Goal: Information Seeking & Learning: Check status

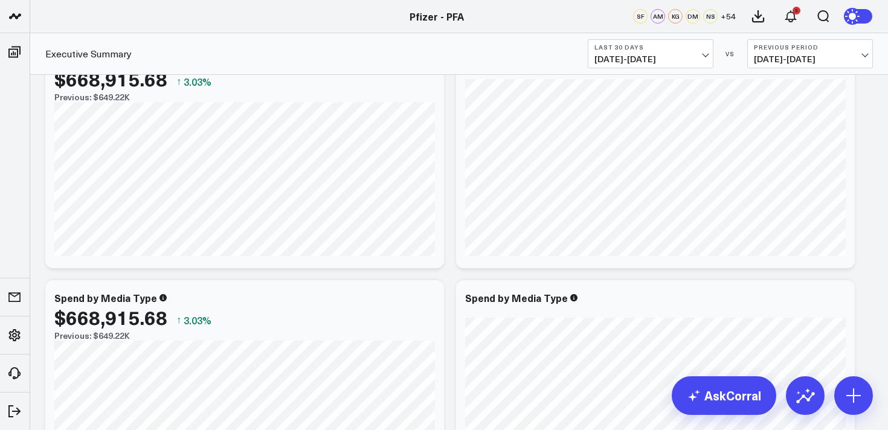
scroll to position [95, 0]
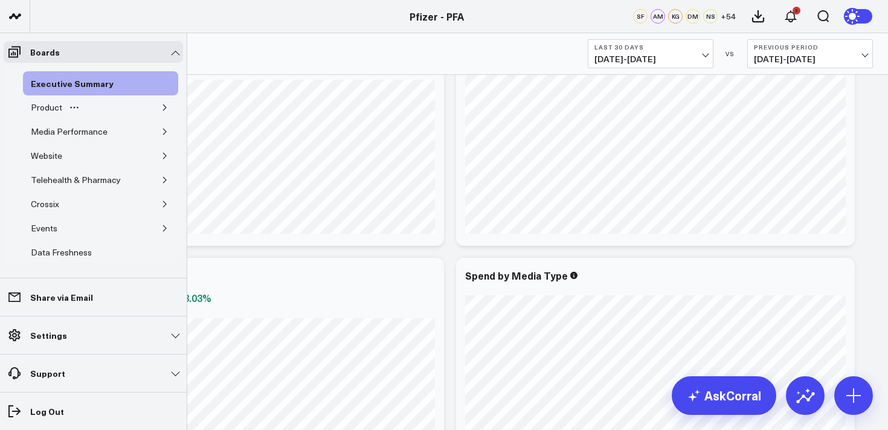
click at [161, 108] on icon "button" at bounding box center [164, 107] width 7 height 7
click at [154, 132] on icon "button" at bounding box center [157, 131] width 7 height 7
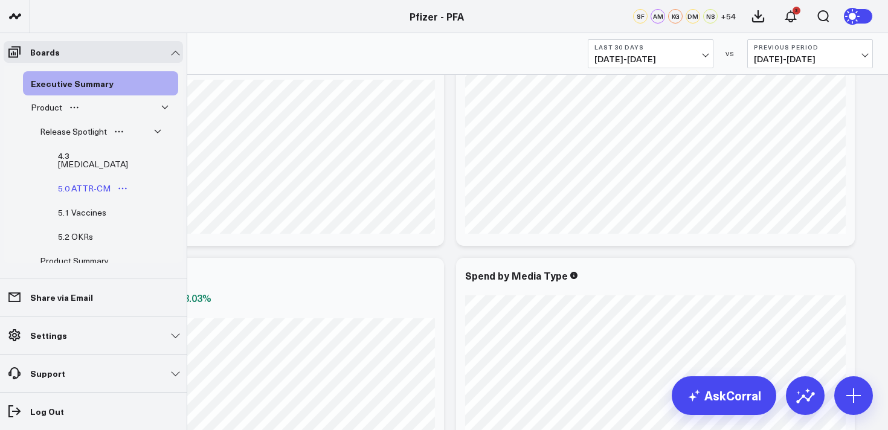
click at [89, 183] on div "5.0 ATTR-CM" at bounding box center [84, 188] width 59 height 14
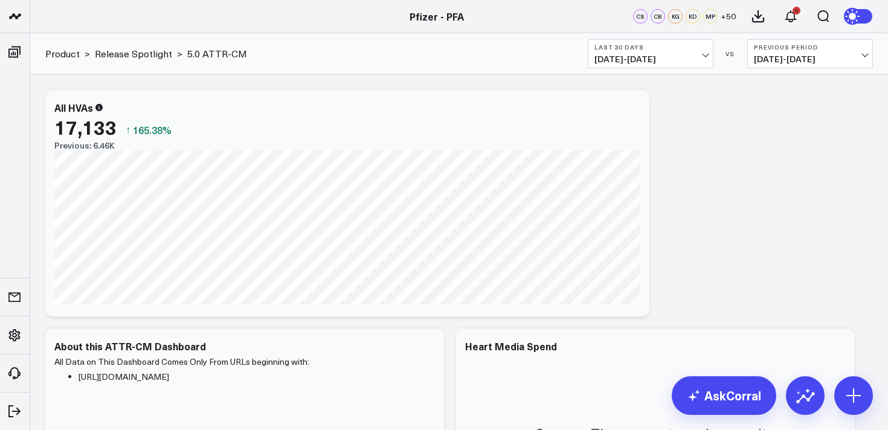
click at [644, 54] on span "[DATE] - [DATE]" at bounding box center [650, 59] width 112 height 10
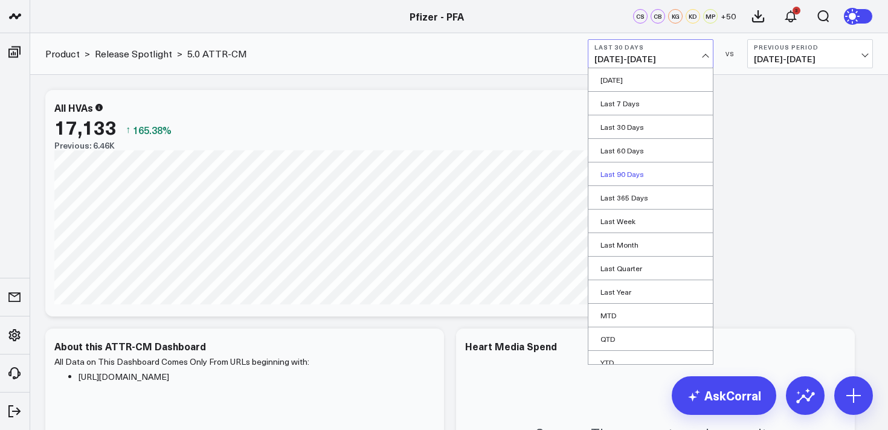
click at [625, 173] on link "Last 90 Days" at bounding box center [650, 173] width 124 height 23
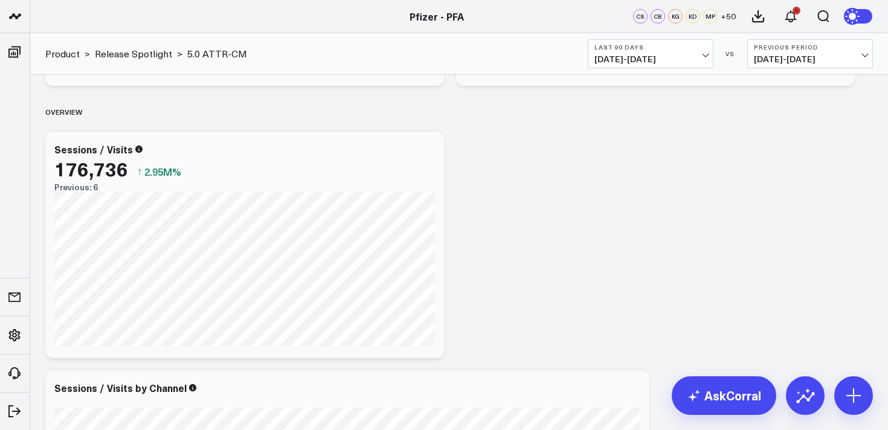
scroll to position [471, 0]
click at [652, 59] on span "[DATE] - [DATE]" at bounding box center [650, 59] width 112 height 10
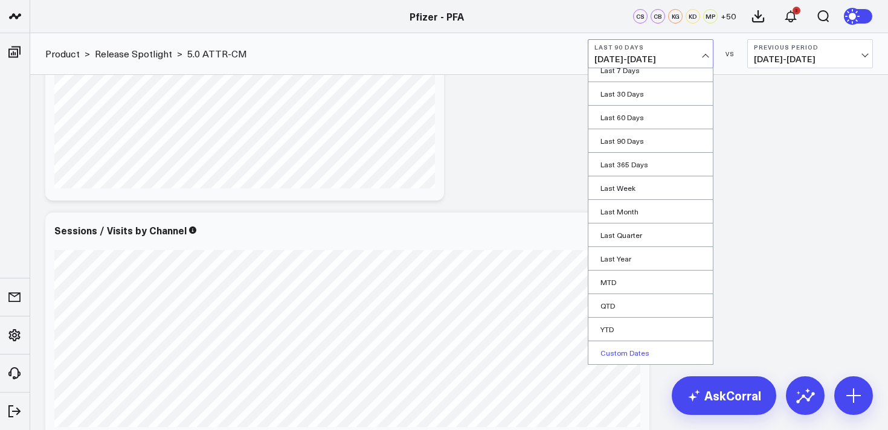
scroll to position [641, 0]
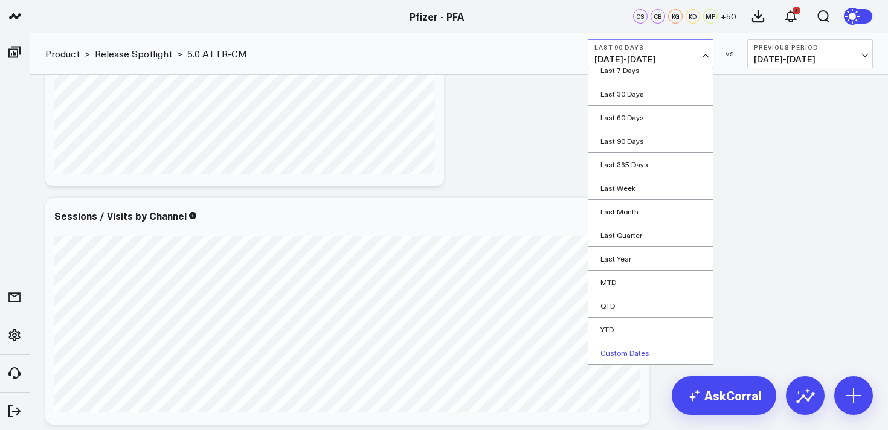
click at [634, 352] on link "Custom Dates" at bounding box center [650, 352] width 124 height 23
select select "9"
select select "2025"
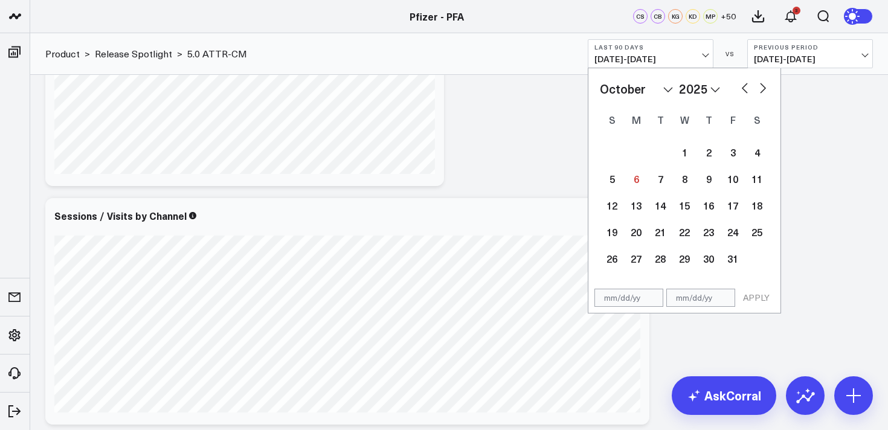
click at [763, 91] on button "button" at bounding box center [763, 87] width 12 height 14
select select "10"
select select "2025"
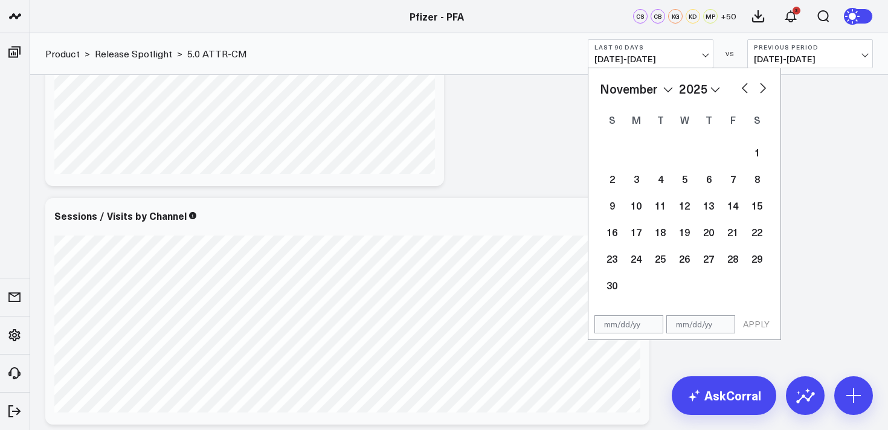
click at [763, 90] on button "button" at bounding box center [763, 87] width 12 height 14
select select "11"
select select "2025"
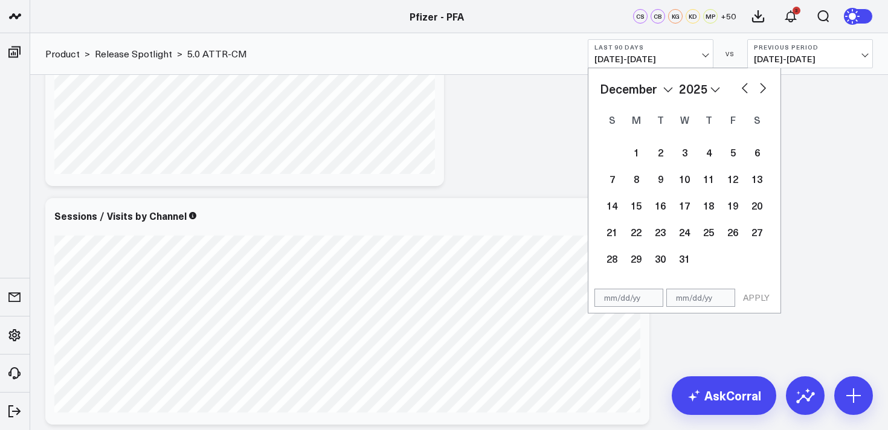
click at [741, 89] on button "button" at bounding box center [745, 87] width 12 height 14
select select "10"
select select "2025"
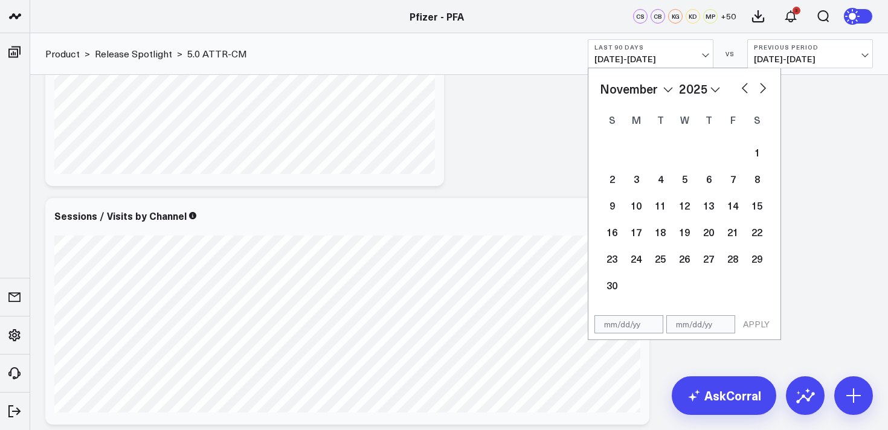
click at [741, 89] on button "button" at bounding box center [745, 87] width 12 height 14
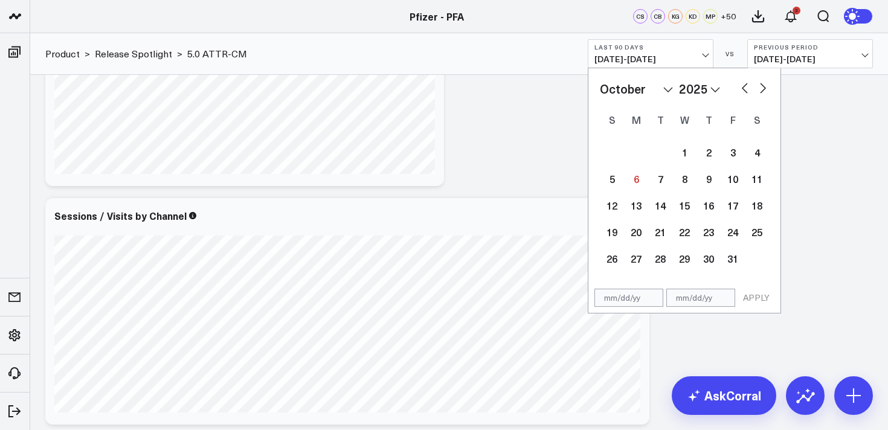
click at [741, 89] on button "button" at bounding box center [745, 87] width 12 height 14
select select "7"
select select "2025"
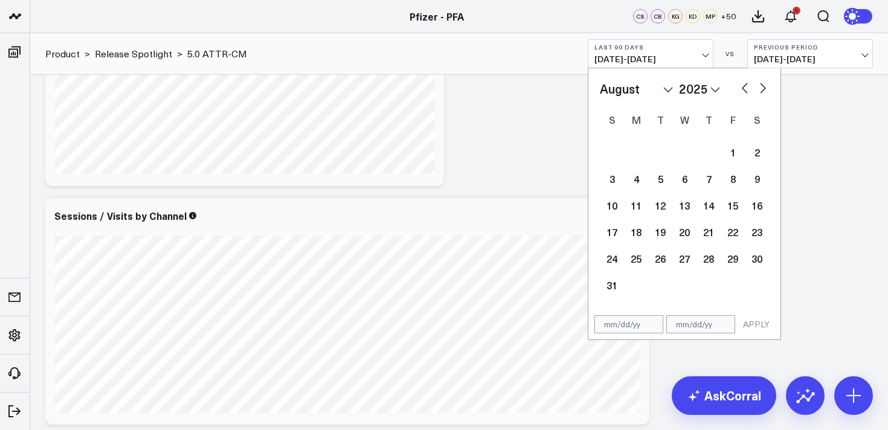
click at [741, 89] on button "button" at bounding box center [745, 87] width 12 height 14
select select "6"
select select "2025"
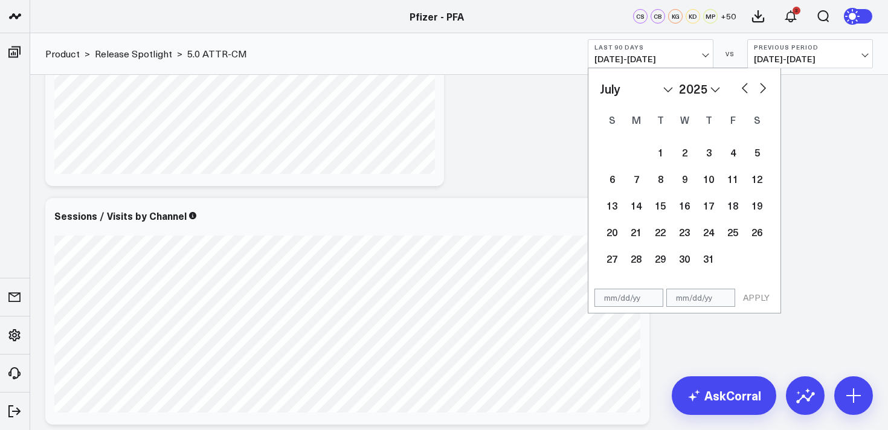
click at [741, 89] on button "button" at bounding box center [745, 87] width 12 height 14
select select "5"
select select "2025"
click at [741, 89] on button "button" at bounding box center [745, 87] width 12 height 14
select select "4"
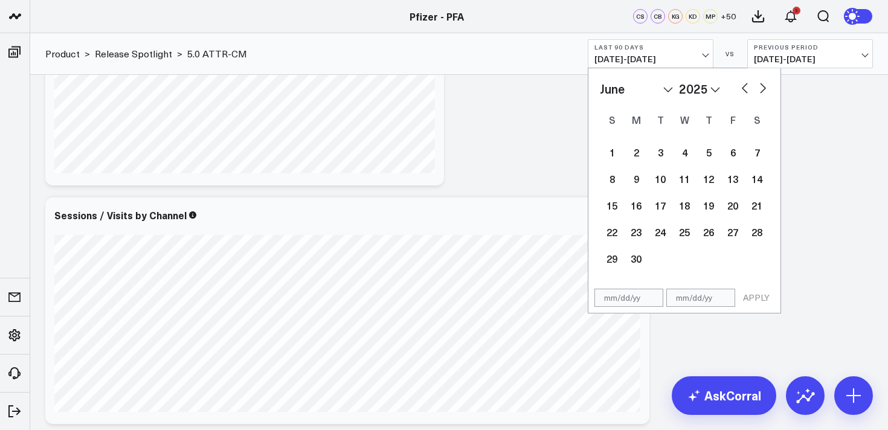
select select "2025"
click at [769, 88] on div "January February March April May June July August September October November [D…" at bounding box center [684, 175] width 192 height 215
click at [763, 87] on button "button" at bounding box center [763, 87] width 12 height 14
select select "5"
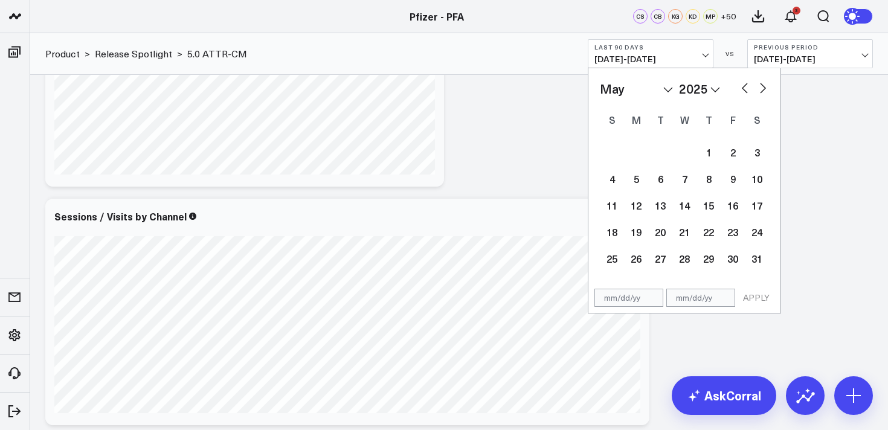
select select "2025"
click at [763, 87] on button "button" at bounding box center [763, 87] width 12 height 14
select select "6"
select select "2025"
click at [712, 230] on div "24" at bounding box center [708, 232] width 24 height 24
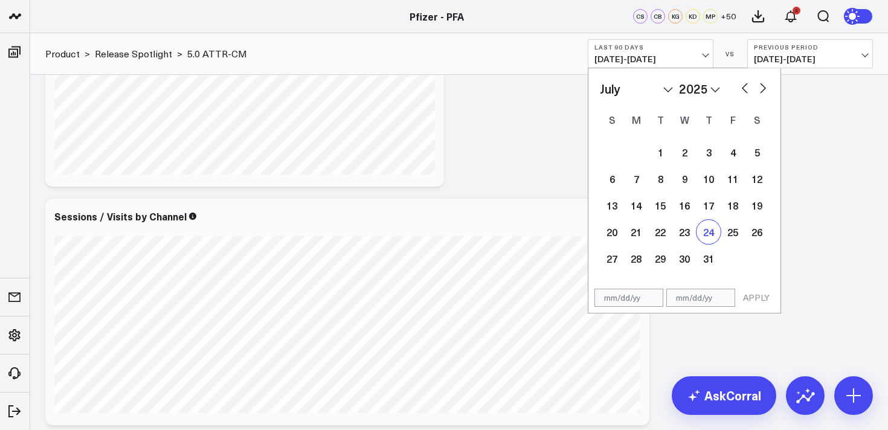
type input "[DATE]"
select select "6"
select select "2025"
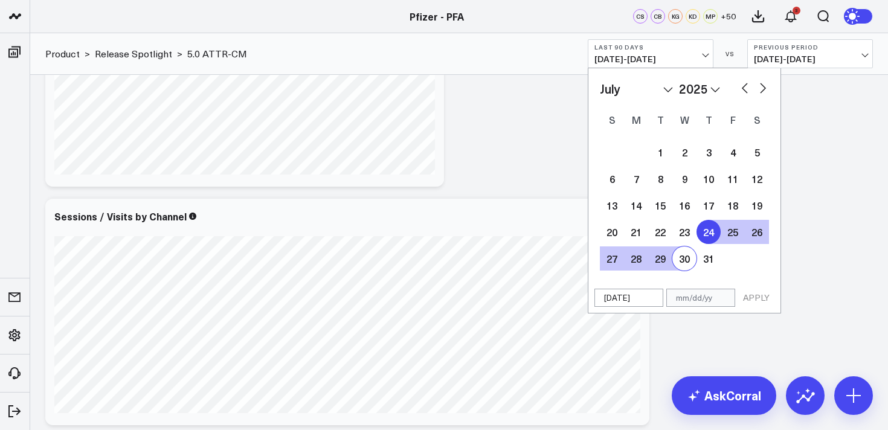
click at [765, 88] on button "button" at bounding box center [763, 87] width 12 height 14
select select "7"
select select "2025"
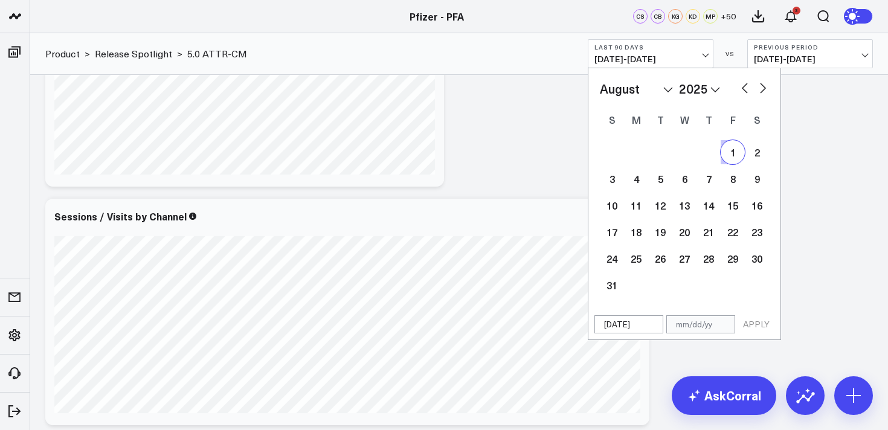
click at [763, 86] on button "button" at bounding box center [763, 87] width 12 height 14
select select "8"
select select "2025"
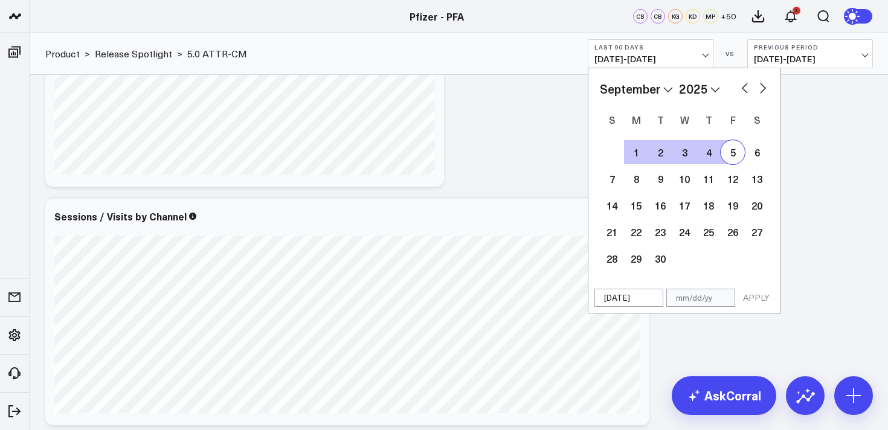
click at [758, 85] on button "button" at bounding box center [763, 87] width 12 height 14
select select "9"
select select "2025"
click at [707, 158] on div "2" at bounding box center [708, 152] width 24 height 24
type input "[DATE]"
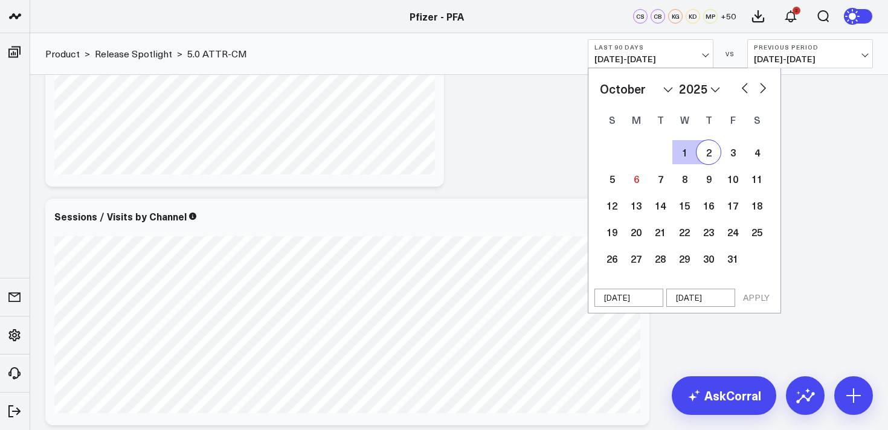
select select "9"
select select "2025"
drag, startPoint x: 754, startPoint y: 298, endPoint x: 797, endPoint y: 273, distance: 50.0
click at [755, 297] on button "APPLY" at bounding box center [756, 298] width 36 height 18
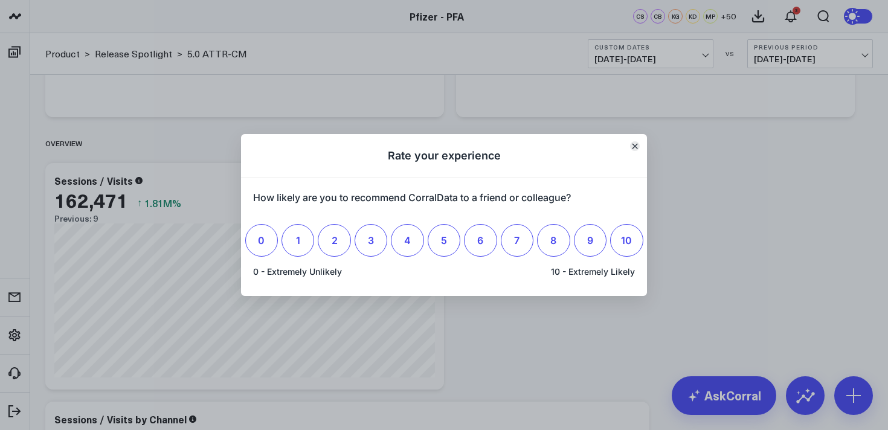
click at [634, 146] on icon "Close" at bounding box center [634, 146] width 5 height 5
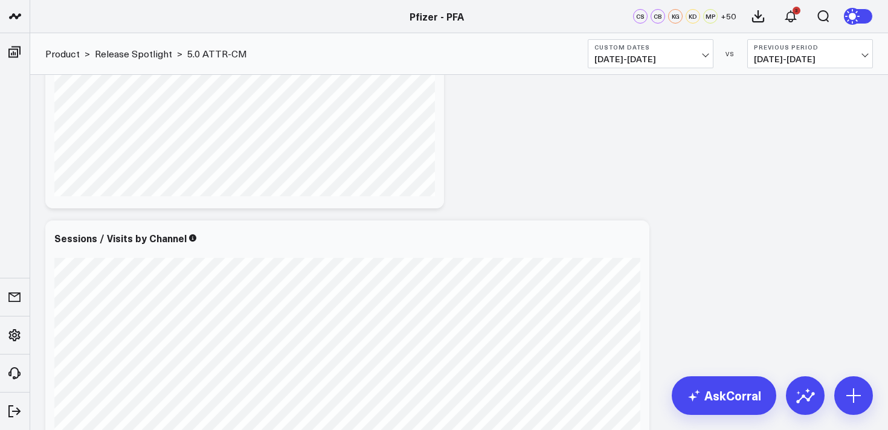
scroll to position [620, 0]
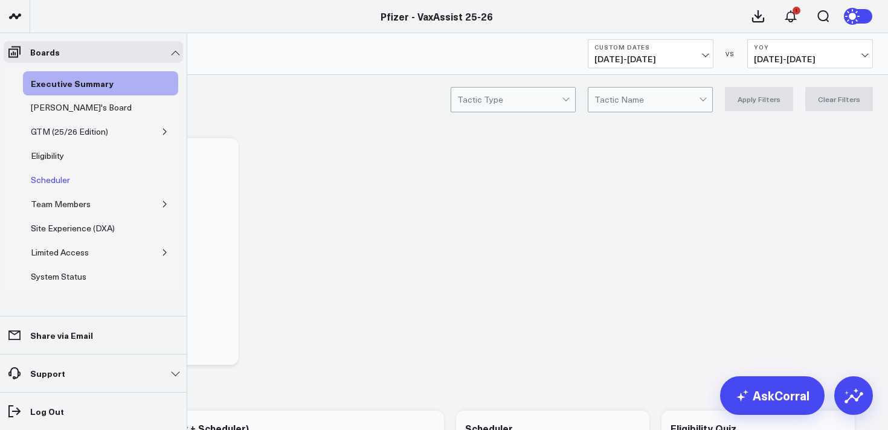
click at [49, 174] on div "Scheduler" at bounding box center [50, 180] width 45 height 14
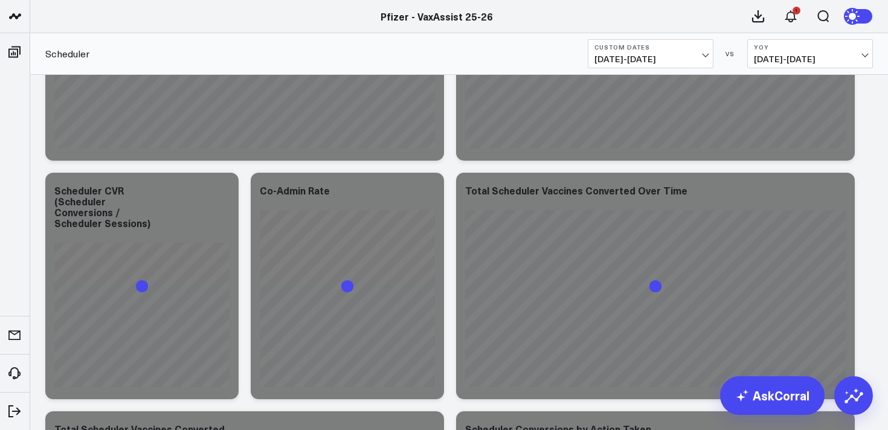
scroll to position [198, 0]
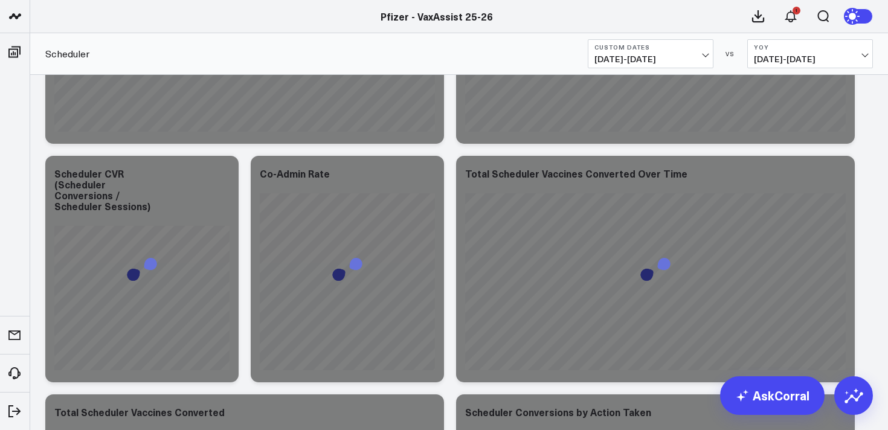
click at [669, 54] on span "09/06/25 - 09/12/25" at bounding box center [650, 59] width 112 height 10
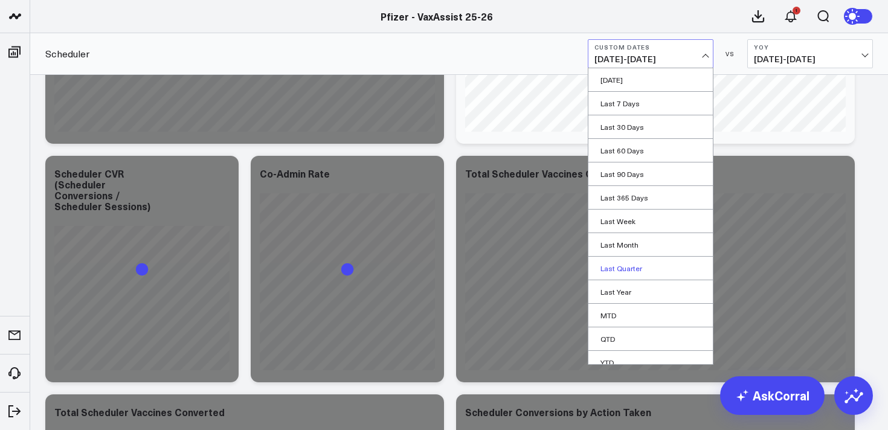
scroll to position [33, 0]
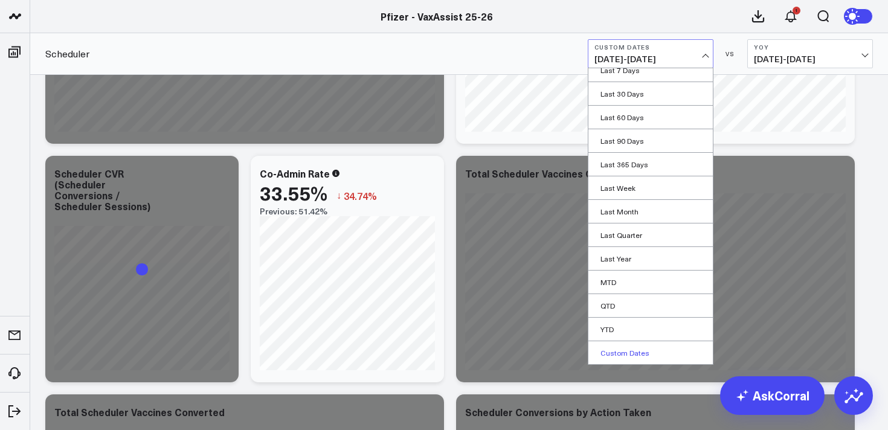
click at [628, 348] on link "Custom Dates" at bounding box center [650, 352] width 124 height 23
select select "9"
select select "2025"
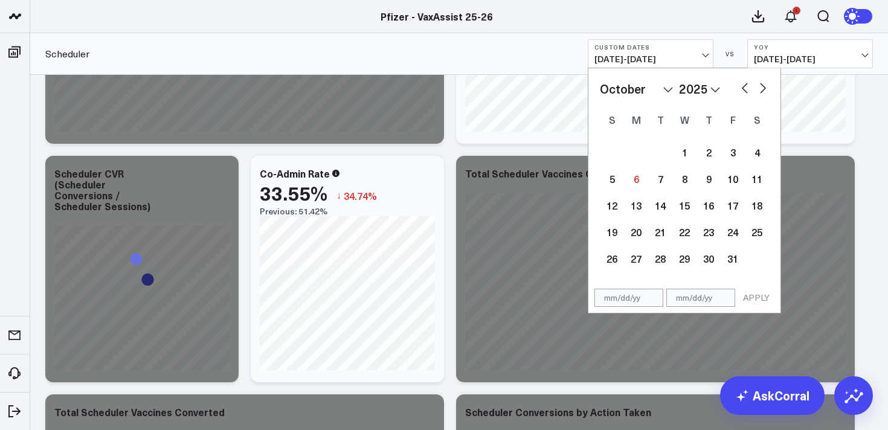
scroll to position [220, 0]
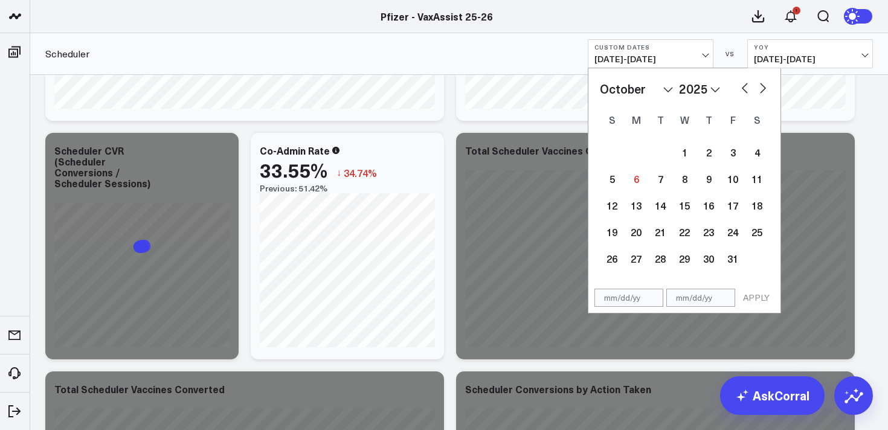
click at [742, 91] on button "button" at bounding box center [745, 87] width 12 height 14
select select "8"
select select "2025"
click at [744, 88] on button "button" at bounding box center [745, 87] width 12 height 14
select select "7"
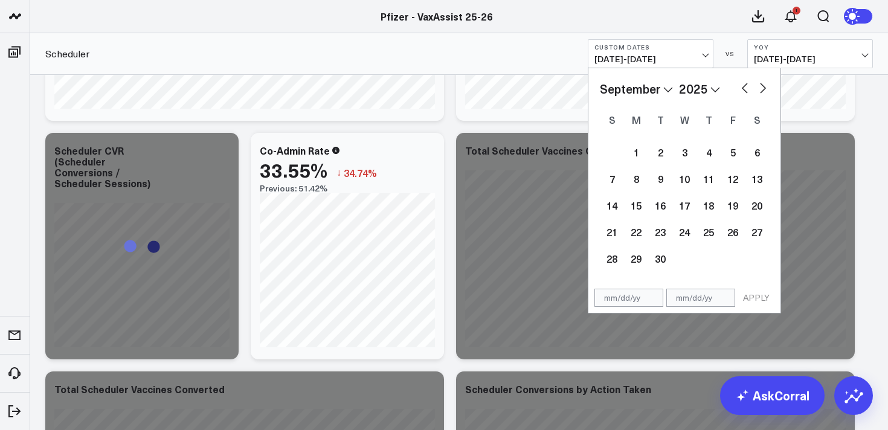
select select "2025"
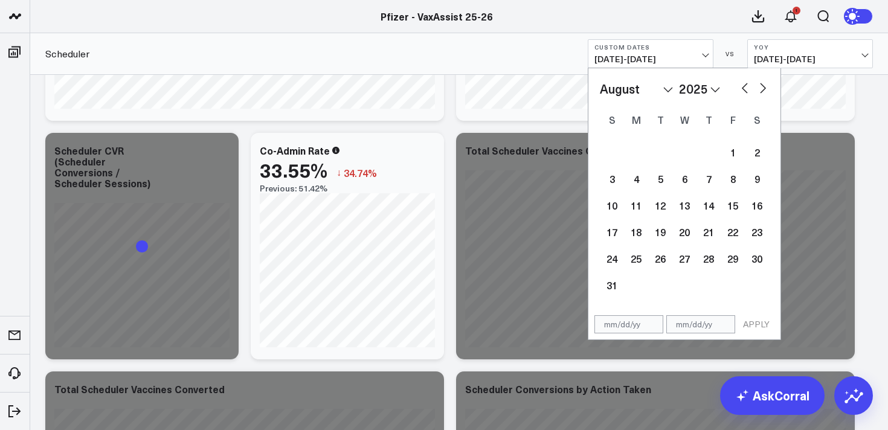
click at [744, 88] on button "button" at bounding box center [745, 87] width 12 height 14
select select "6"
select select "2025"
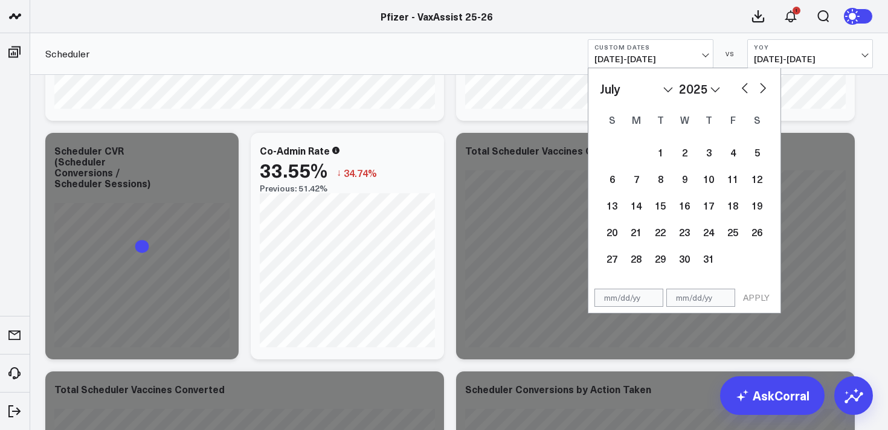
click at [763, 84] on button "button" at bounding box center [763, 87] width 12 height 14
select select "7"
select select "2025"
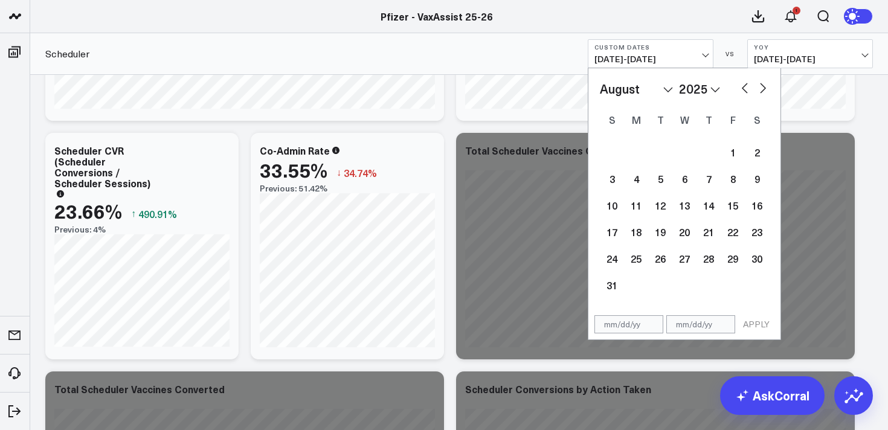
click at [745, 85] on button "button" at bounding box center [745, 87] width 12 height 14
select select "6"
select select "2025"
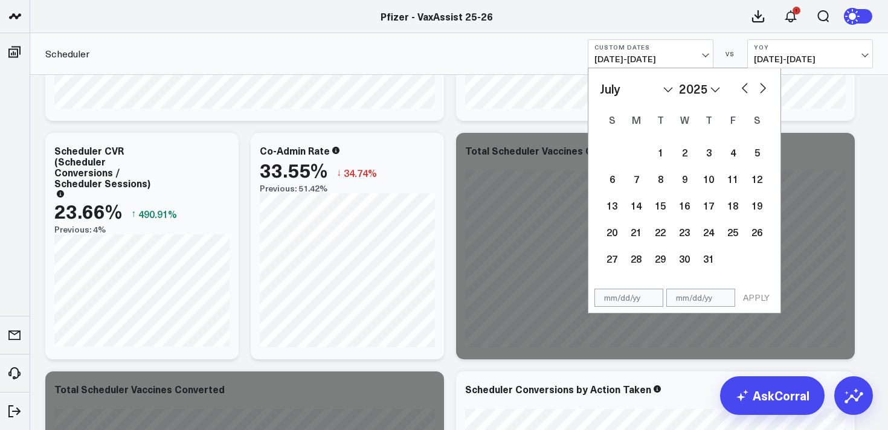
click at [745, 85] on button "button" at bounding box center [745, 87] width 12 height 14
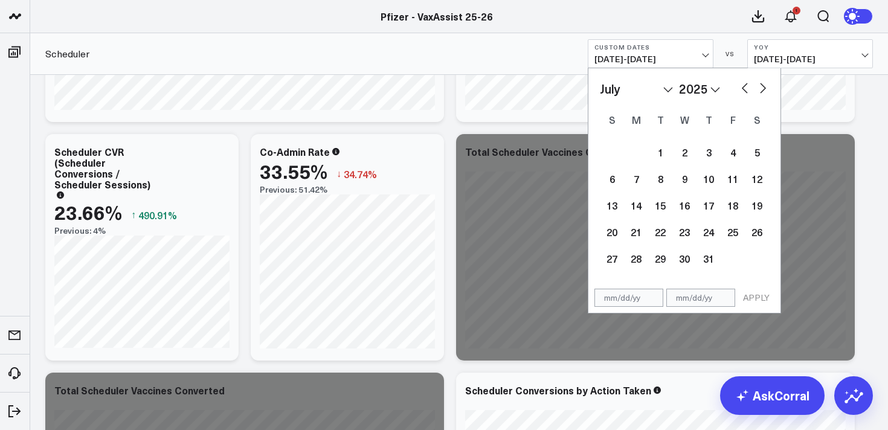
select select "5"
select select "2025"
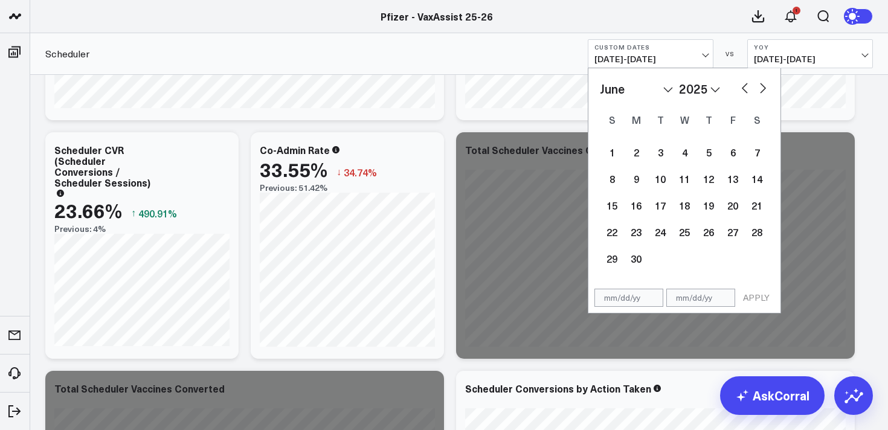
click at [756, 85] on div "January February March April May June July August September October November De…" at bounding box center [684, 89] width 169 height 18
click at [760, 87] on button "button" at bounding box center [763, 87] width 12 height 14
select select "6"
select select "2025"
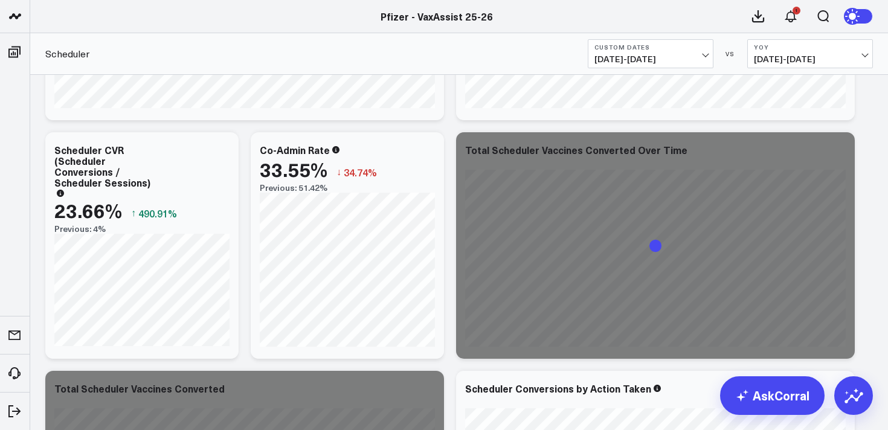
click at [670, 58] on span "09/06/25 - 09/12/25" at bounding box center [650, 59] width 112 height 10
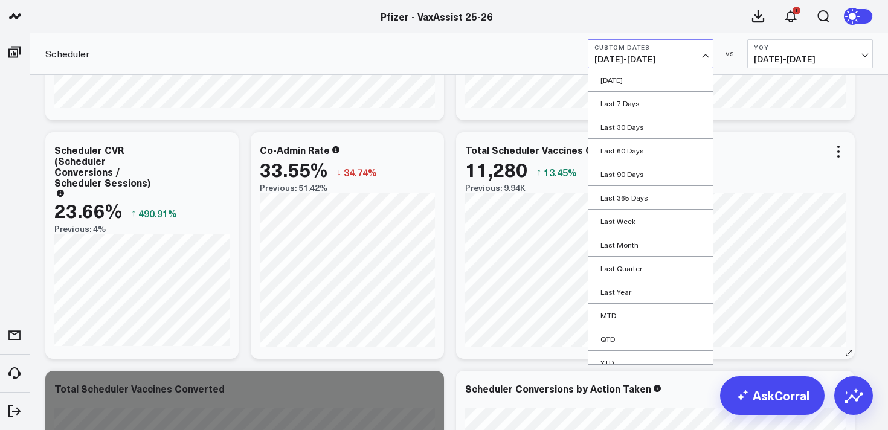
click at [605, 358] on link "YTD" at bounding box center [650, 362] width 124 height 23
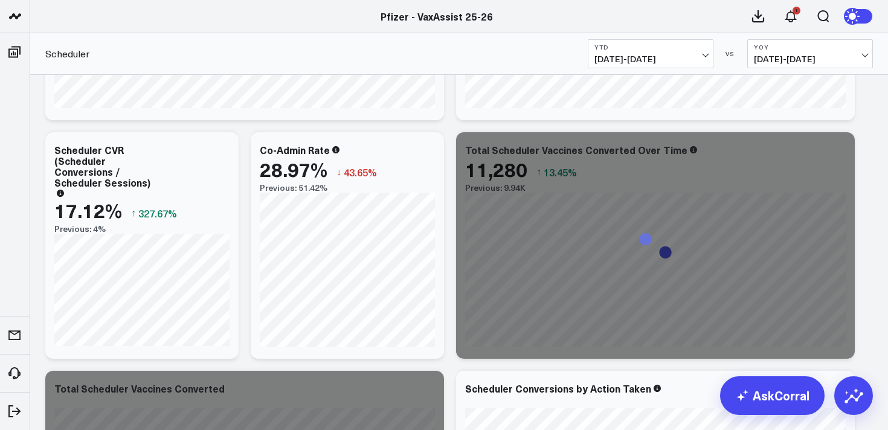
click at [661, 56] on span "01/01/25 - 10/05/25" at bounding box center [650, 59] width 112 height 10
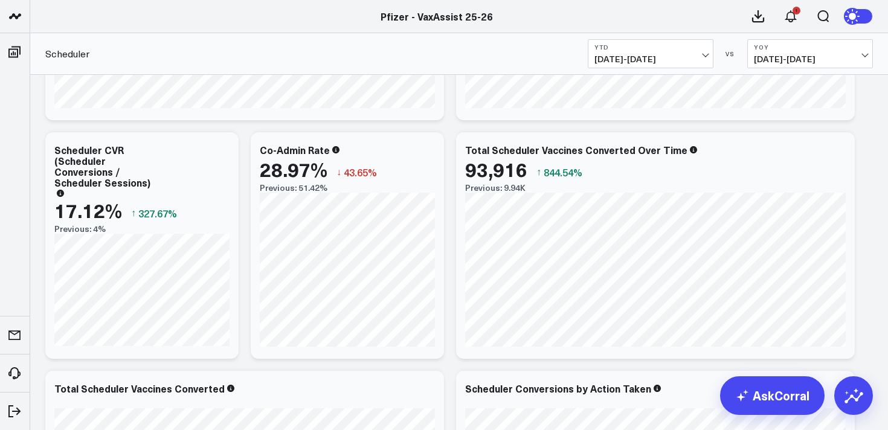
click at [637, 57] on span "01/01/25 - 10/05/25" at bounding box center [650, 59] width 112 height 10
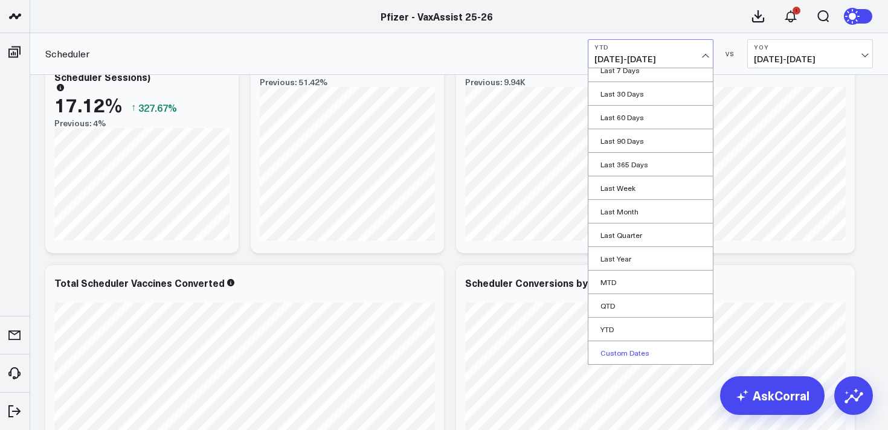
scroll to position [329, 0]
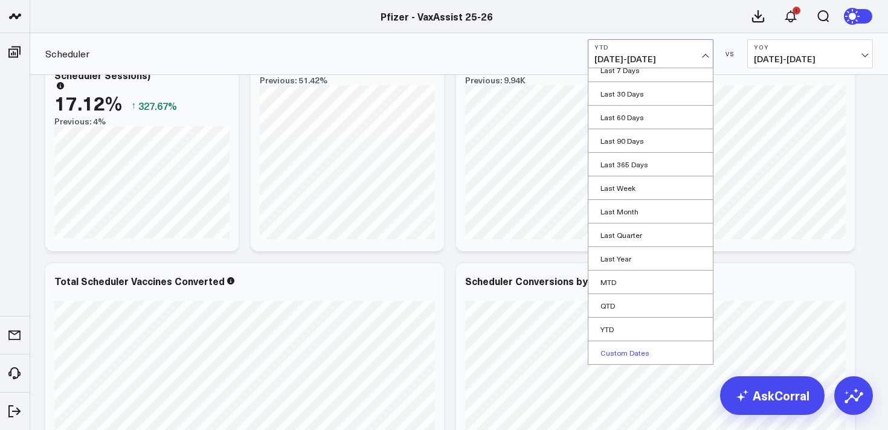
click at [629, 350] on link "Custom Dates" at bounding box center [650, 352] width 124 height 23
select select "9"
select select "2025"
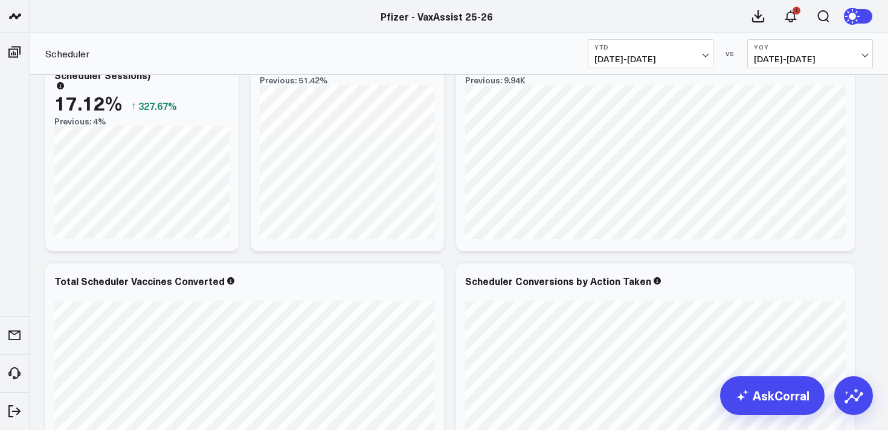
click at [654, 54] on span "01/01/25 - 10/05/25" at bounding box center [650, 59] width 112 height 10
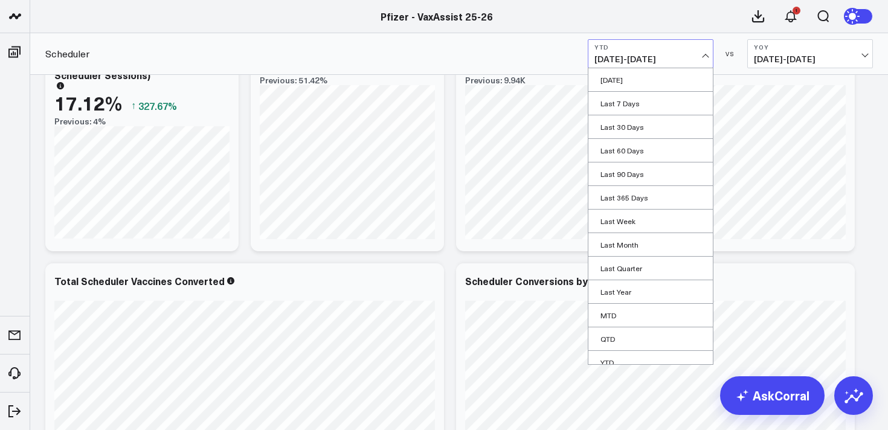
click at [657, 58] on span "01/01/25 - 10/05/25" at bounding box center [650, 59] width 112 height 10
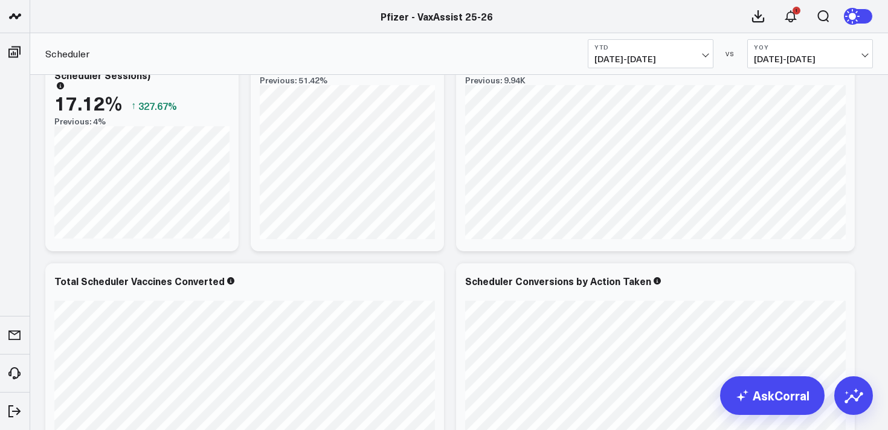
click at [657, 58] on span "01/01/25 - 10/05/25" at bounding box center [650, 59] width 112 height 10
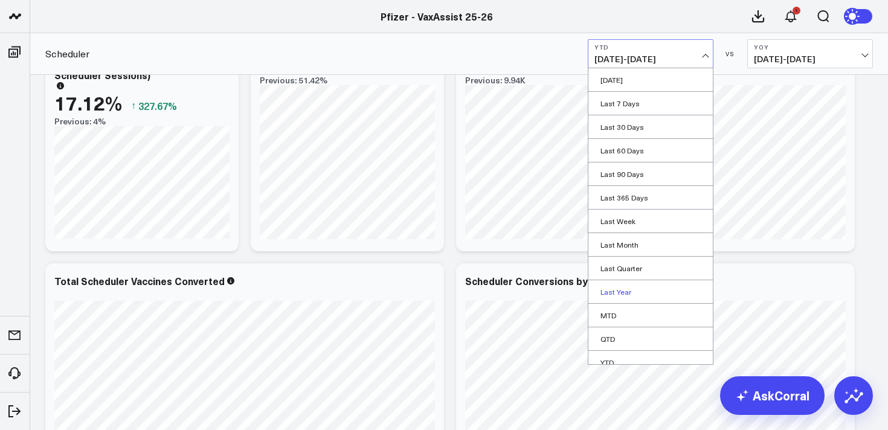
scroll to position [33, 0]
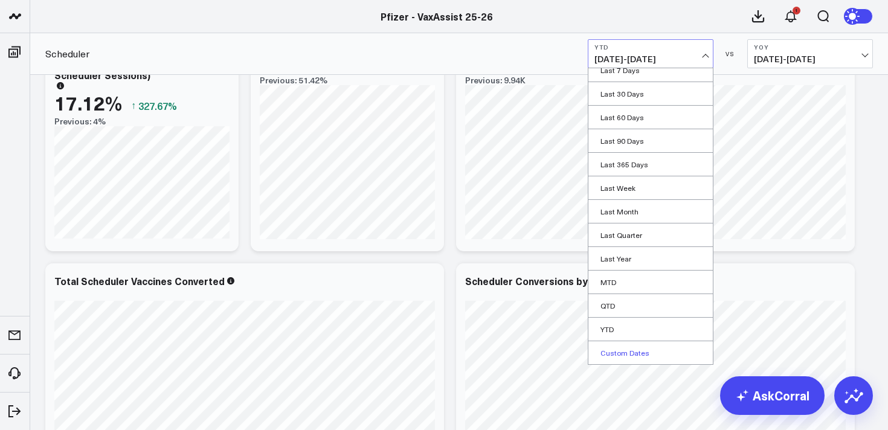
click at [616, 354] on link "Custom Dates" at bounding box center [650, 352] width 124 height 23
select select "9"
select select "2025"
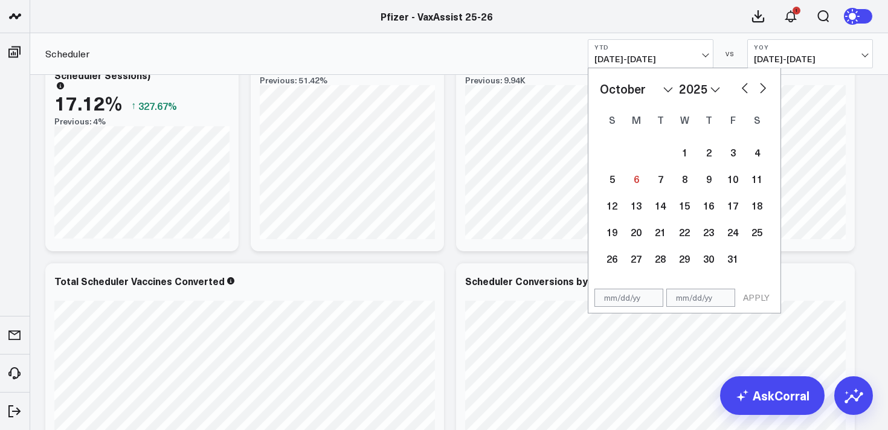
click at [608, 304] on input "text" at bounding box center [628, 298] width 69 height 18
select select "9"
select select "2025"
type input "01/01/25"
select select "2025"
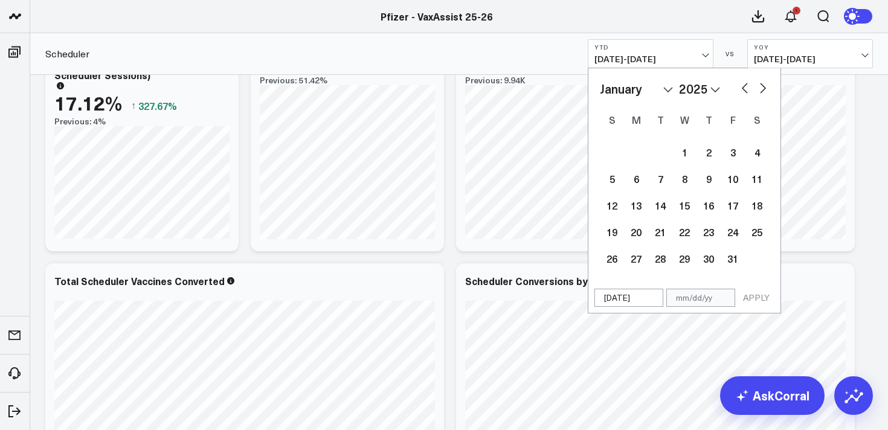
type input "01/01/25"
click at [681, 299] on input "text" at bounding box center [700, 298] width 69 height 18
select select "2025"
type input "0"
select select "2025"
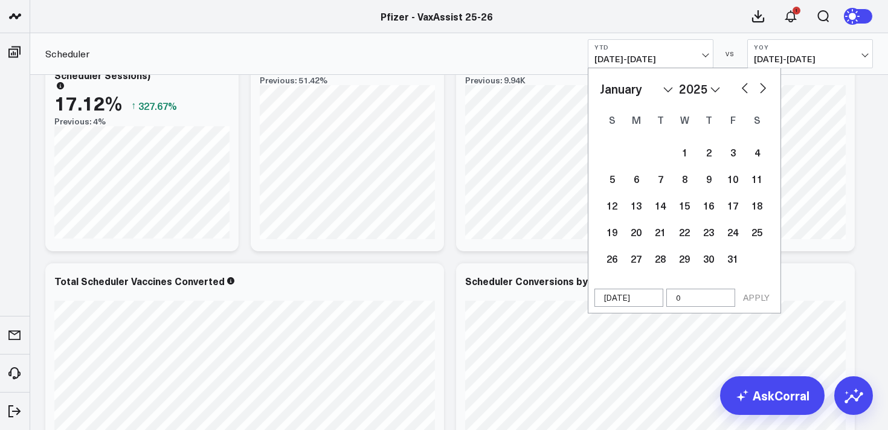
type input "09"
select select "2025"
type input "09/3"
select select "2025"
type input "09/31"
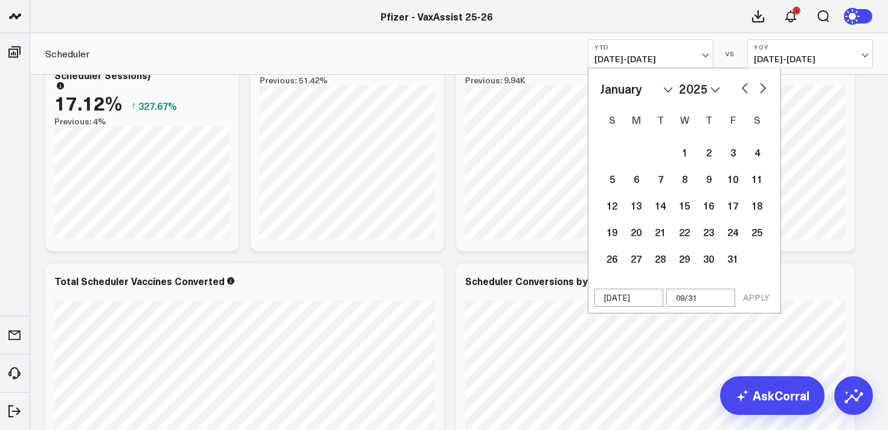
select select "2025"
type input "09/31/2"
select select "2025"
type input "09/31/25"
select select "2025"
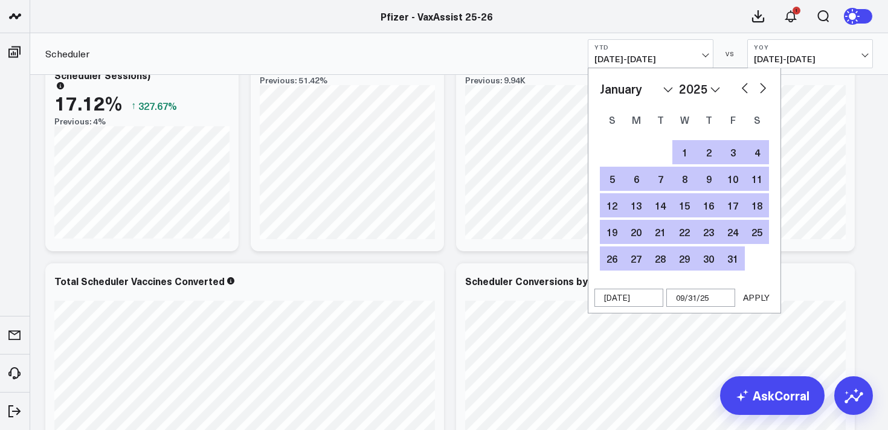
type input "09/31/25"
click at [752, 298] on button "APPLY" at bounding box center [756, 298] width 36 height 18
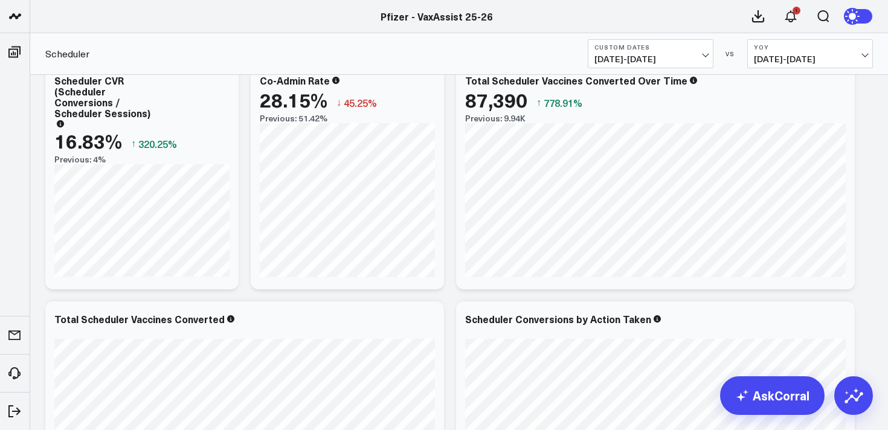
scroll to position [269, 0]
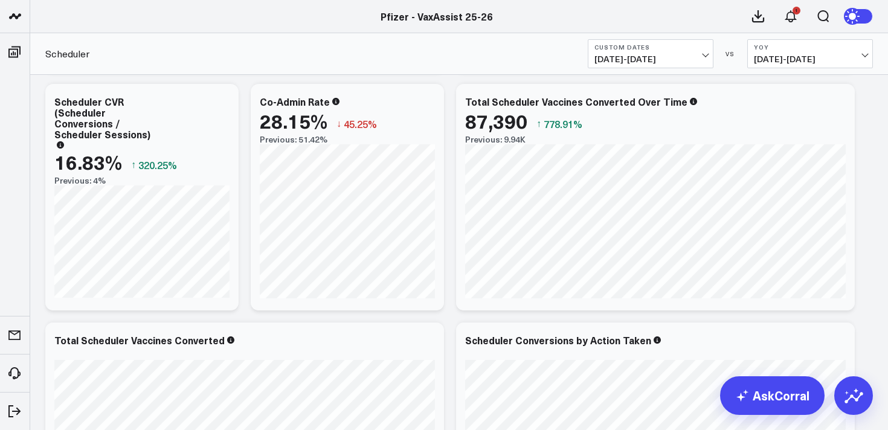
click at [642, 63] on span "01/01/25 - 10/01/25" at bounding box center [650, 59] width 112 height 10
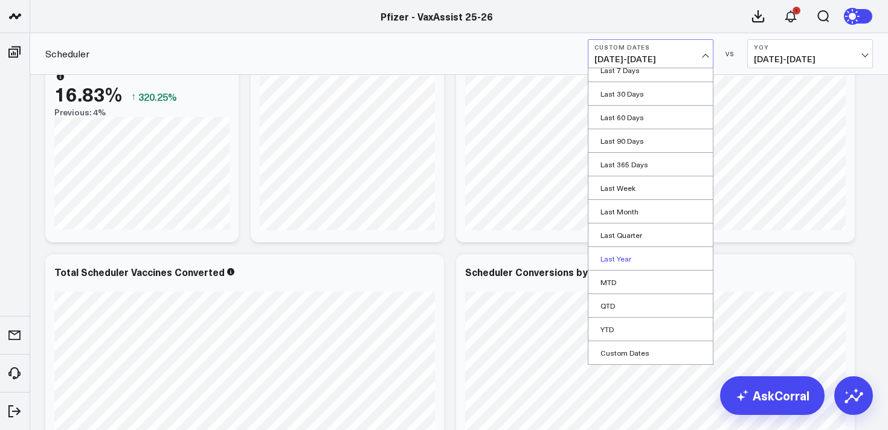
scroll to position [340, 0]
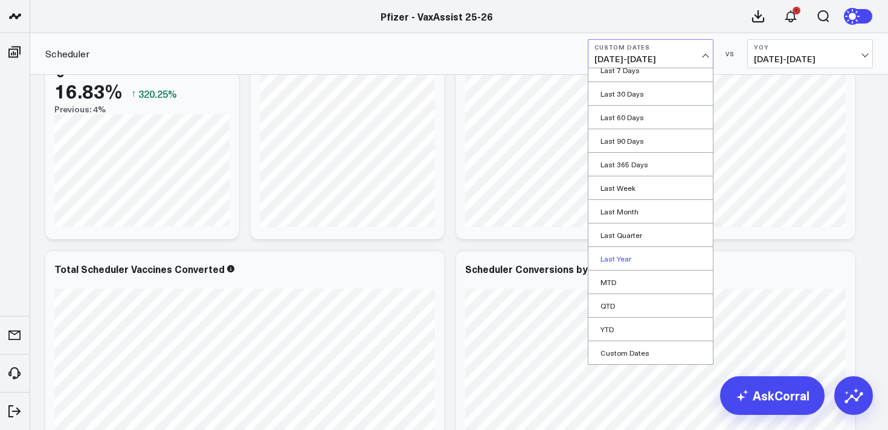
click at [616, 255] on link "Last Year" at bounding box center [650, 258] width 124 height 23
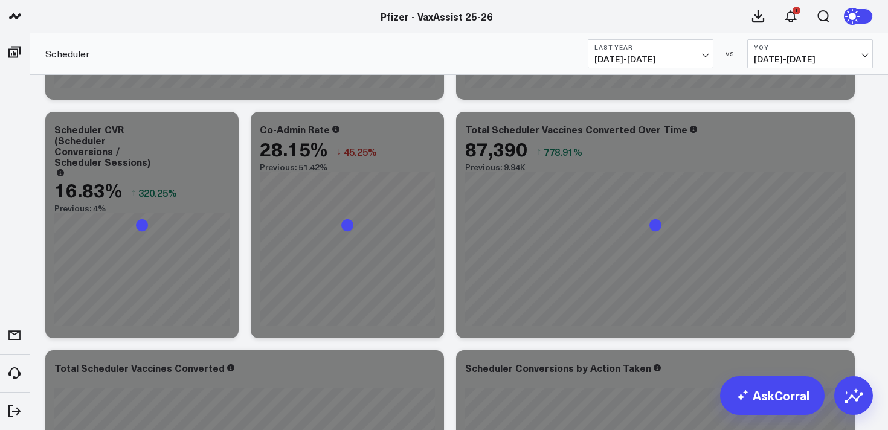
scroll to position [243, 0]
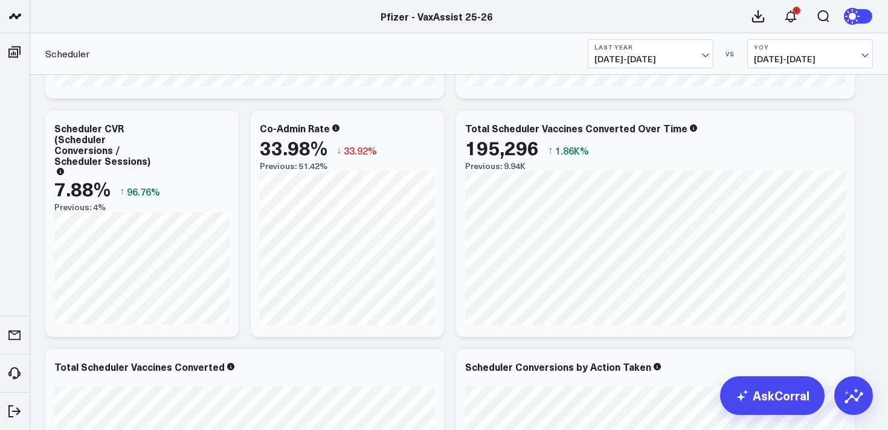
click at [792, 55] on span "09/06/24 - 09/12/24" at bounding box center [810, 59] width 112 height 10
click at [765, 123] on link "YoY" at bounding box center [810, 126] width 124 height 23
click at [803, 63] on span "09/06/24 - 09/12/24" at bounding box center [810, 59] width 112 height 10
click at [774, 98] on link "MoM" at bounding box center [810, 103] width 124 height 23
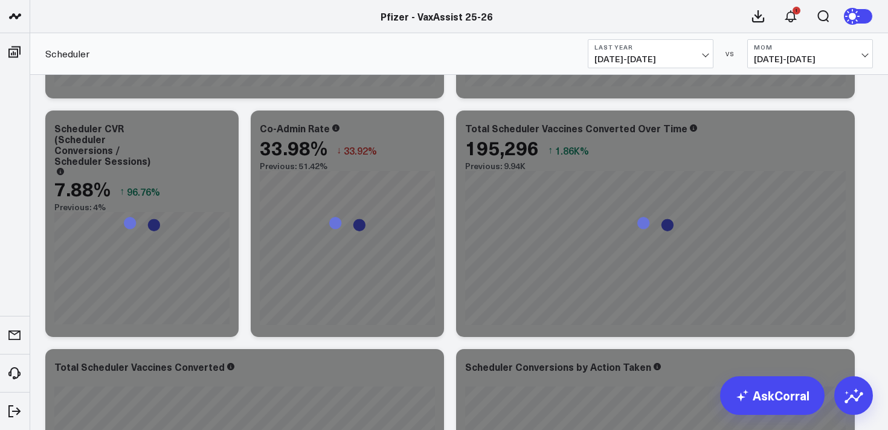
click at [798, 62] on span "12/01/22 - 11/30/23" at bounding box center [810, 59] width 112 height 10
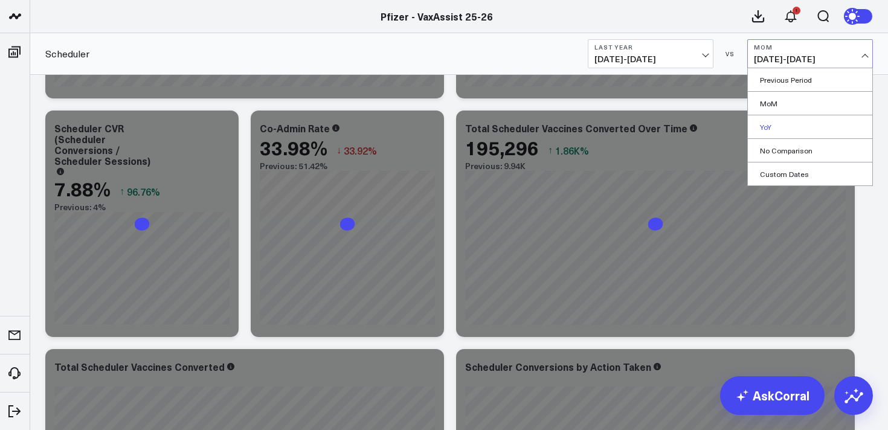
click at [766, 123] on link "YoY" at bounding box center [810, 126] width 124 height 23
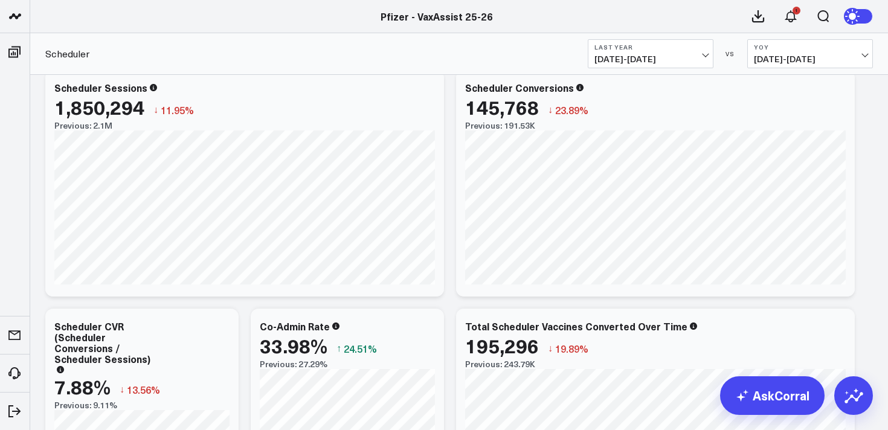
scroll to position [44, 0]
